Goal: Check status: Check status

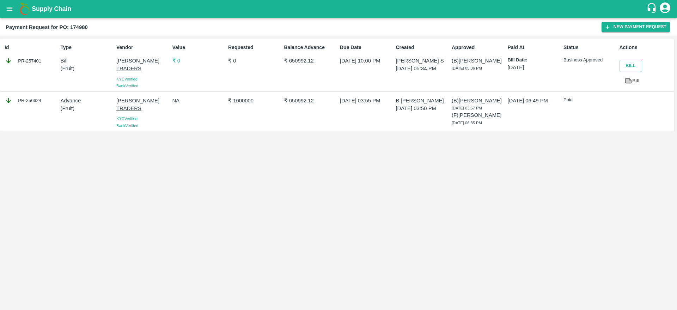
click at [4, 10] on button "open drawer" at bounding box center [9, 9] width 16 height 16
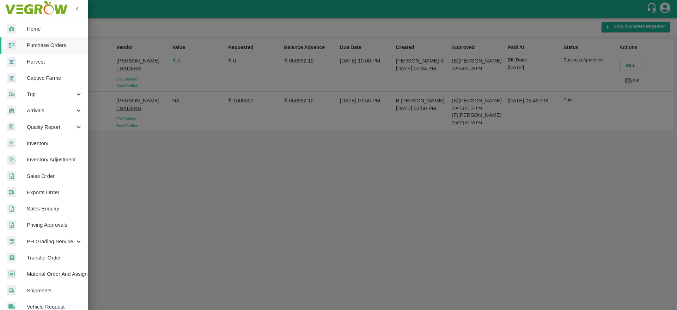
click at [41, 49] on span "Purchase Orders" at bounding box center [55, 45] width 56 height 8
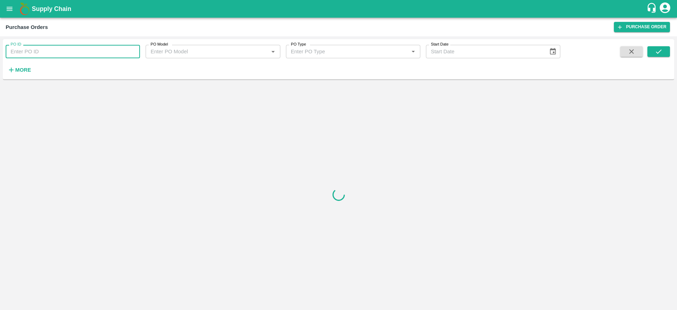
click at [42, 53] on input "PO ID" at bounding box center [73, 51] width 134 height 13
paste input "174980"
type input "174980"
click at [651, 54] on button "submit" at bounding box center [659, 51] width 23 height 11
